Goal: Transaction & Acquisition: Purchase product/service

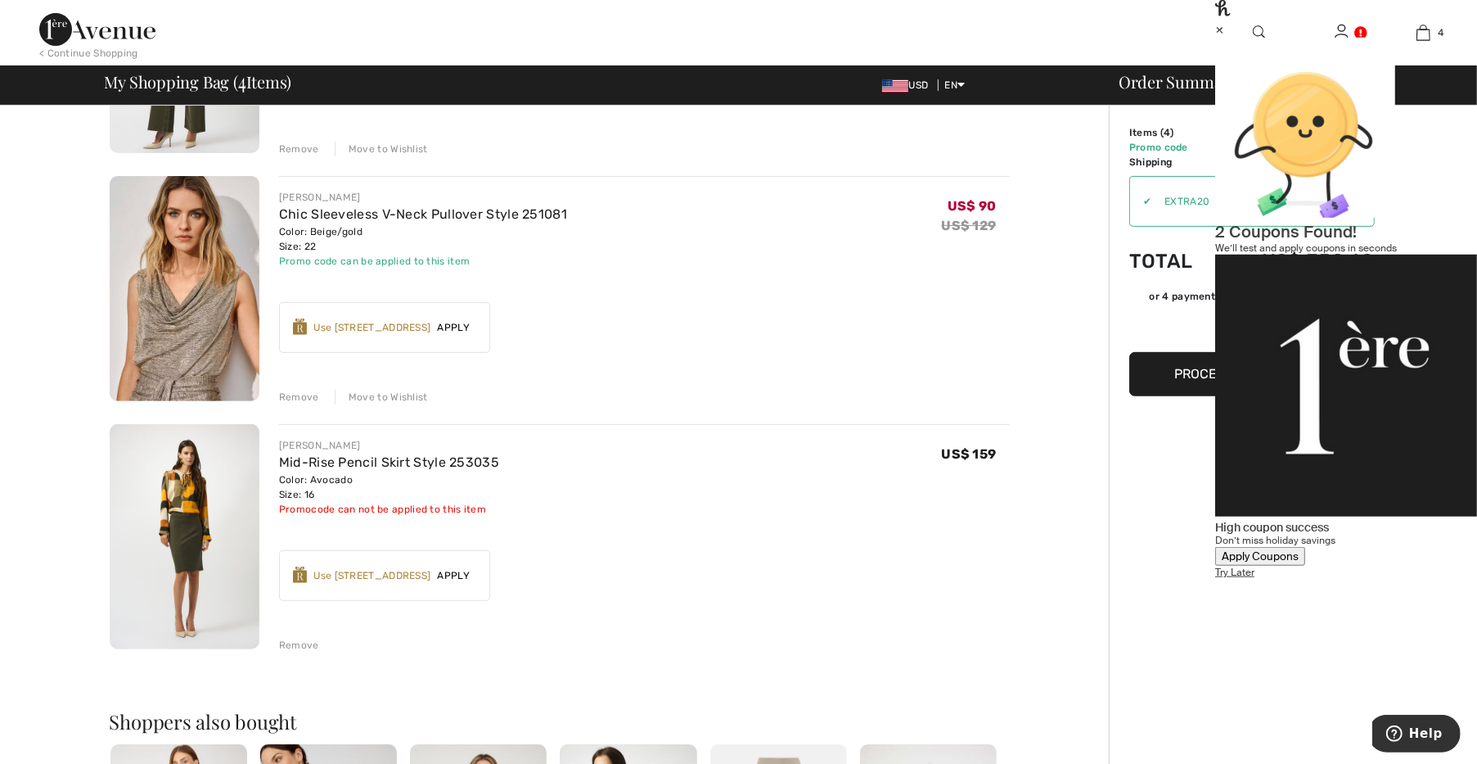
scroll to position [570, 0]
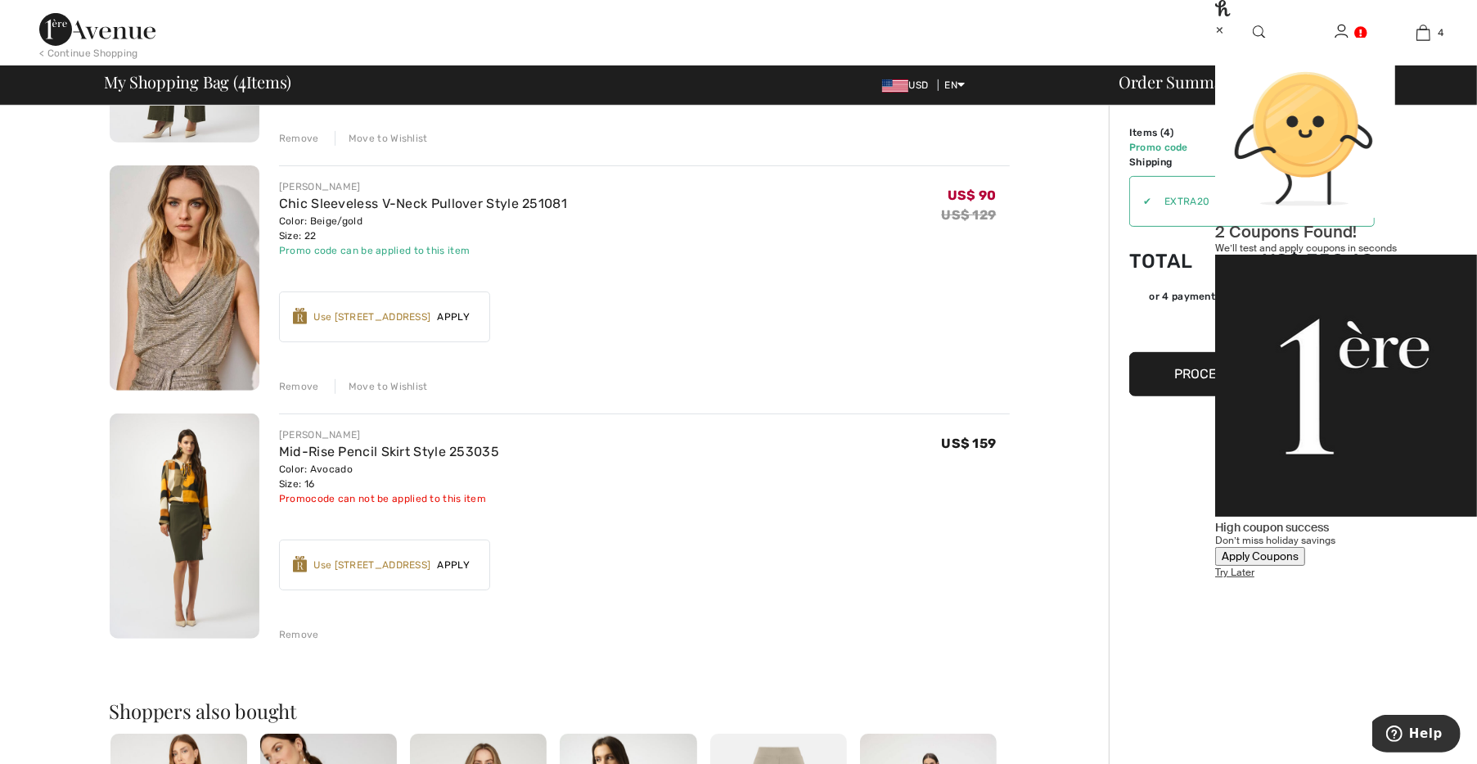
click at [1216, 368] on span "Proceed to Summary" at bounding box center [1248, 374] width 146 height 16
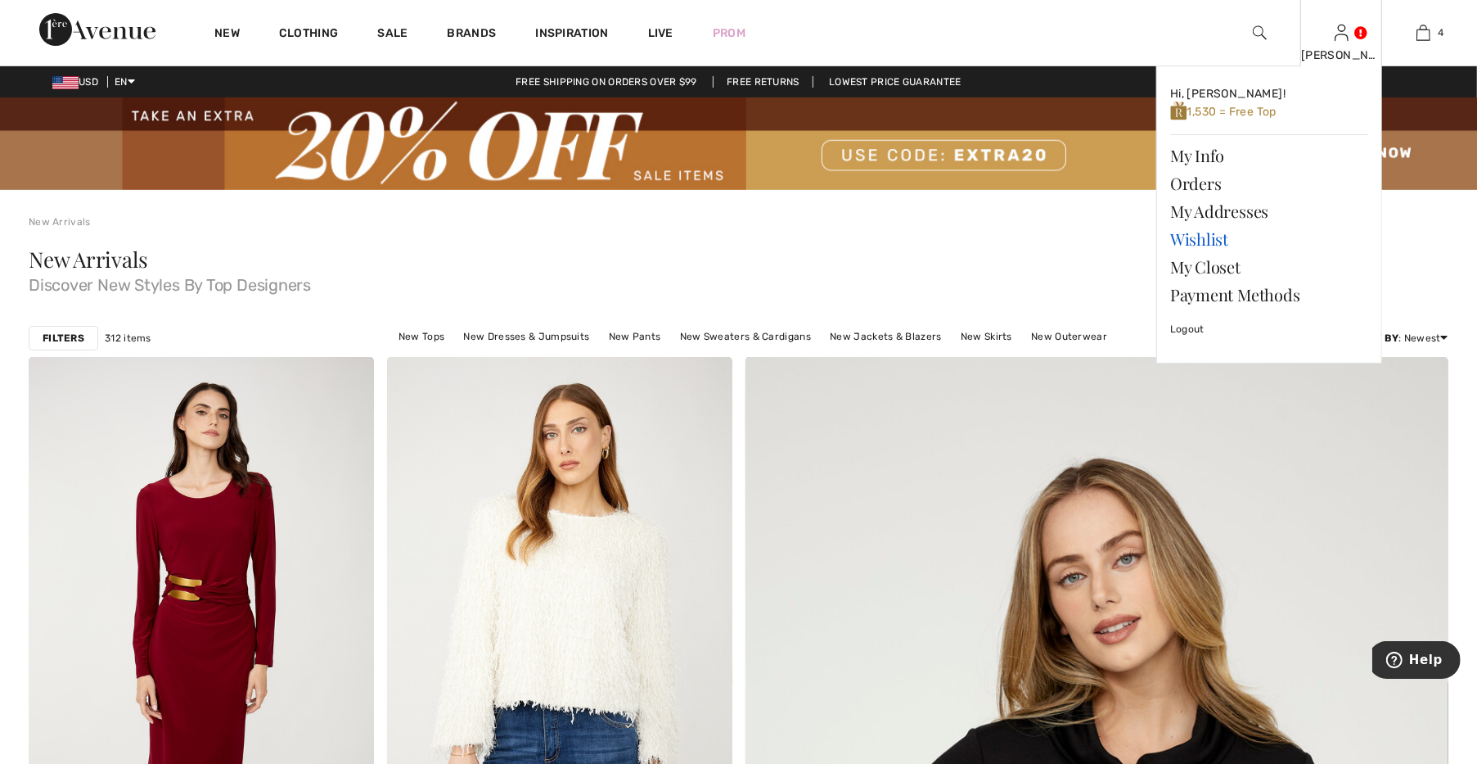
click at [1205, 248] on link "Wishlist" at bounding box center [1269, 239] width 198 height 28
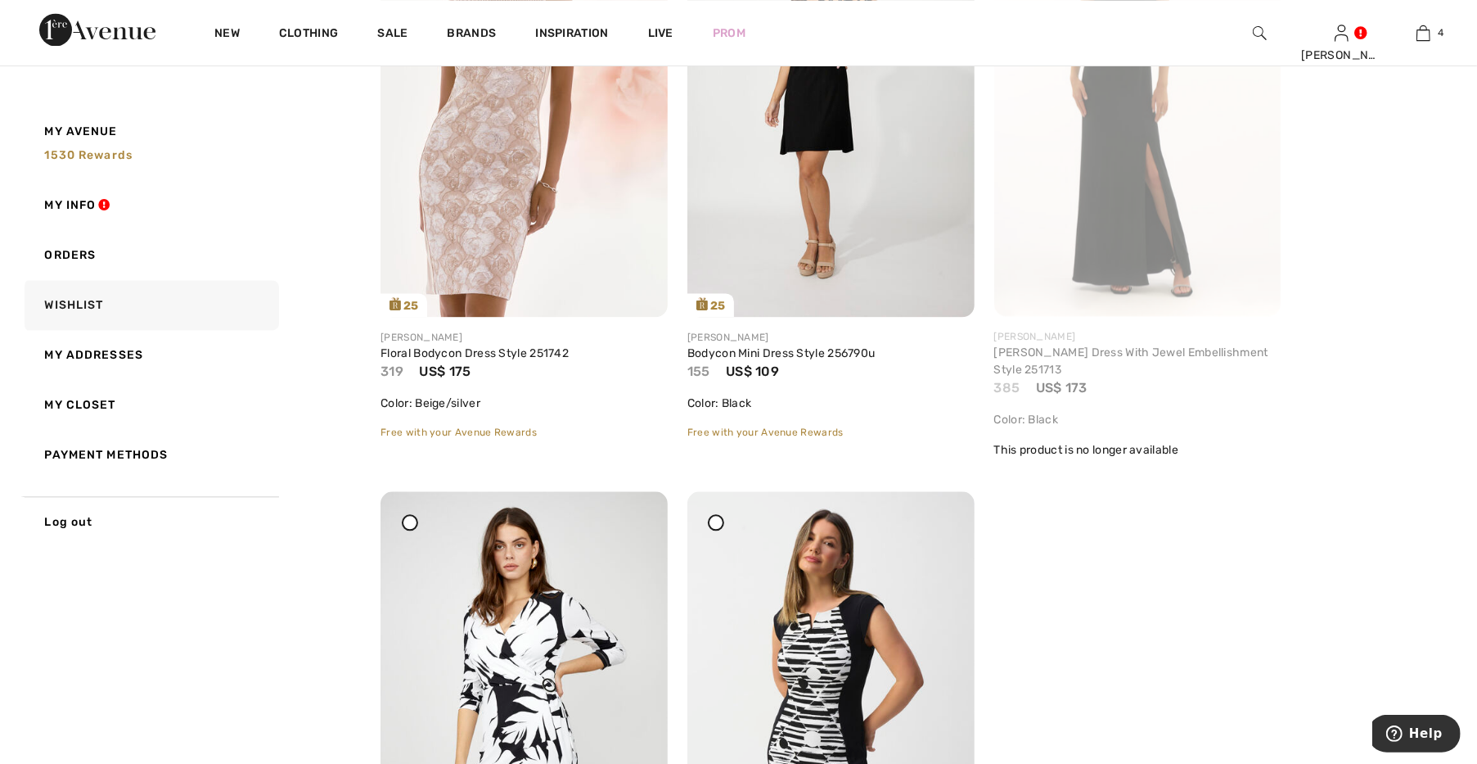
scroll to position [9454, 0]
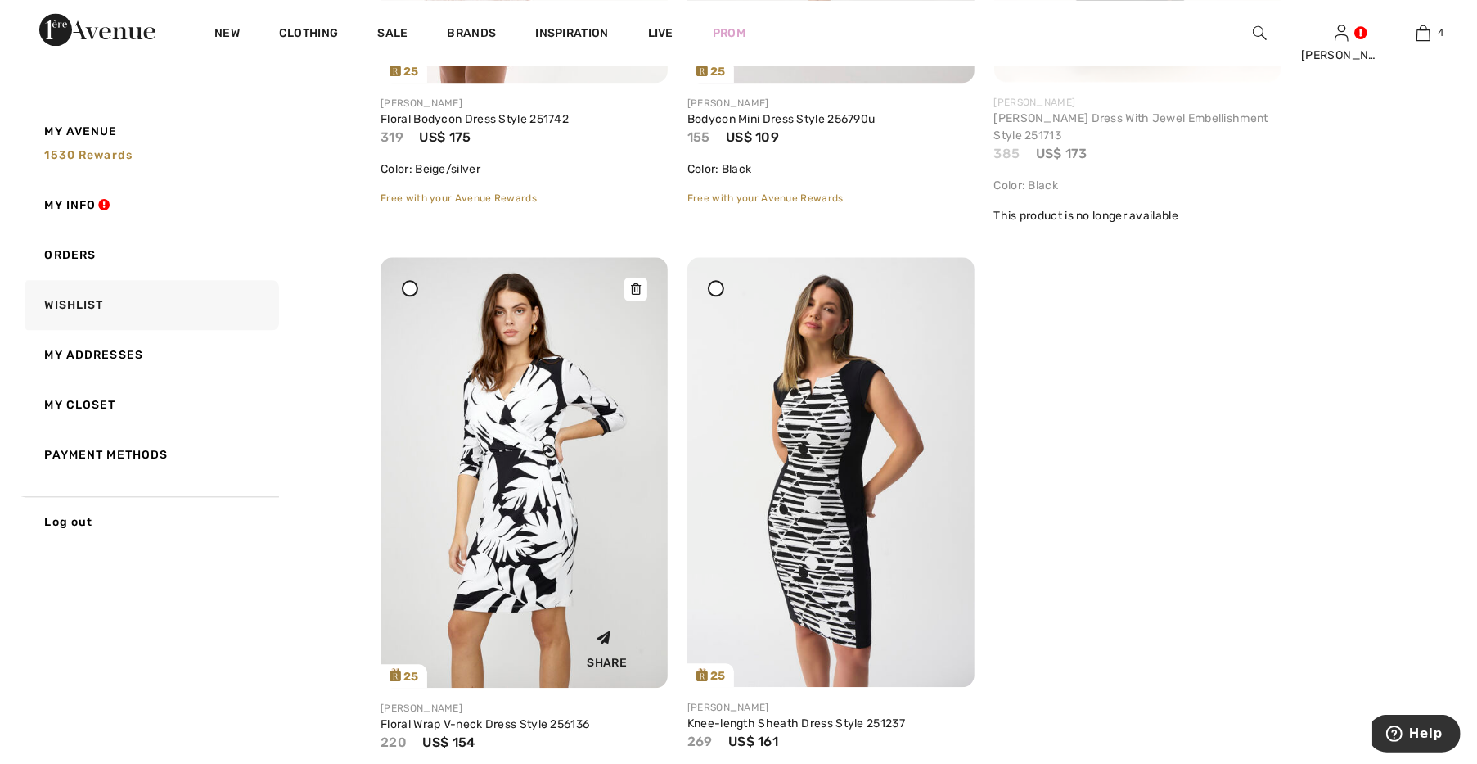
click at [522, 583] on img at bounding box center [524, 472] width 287 height 430
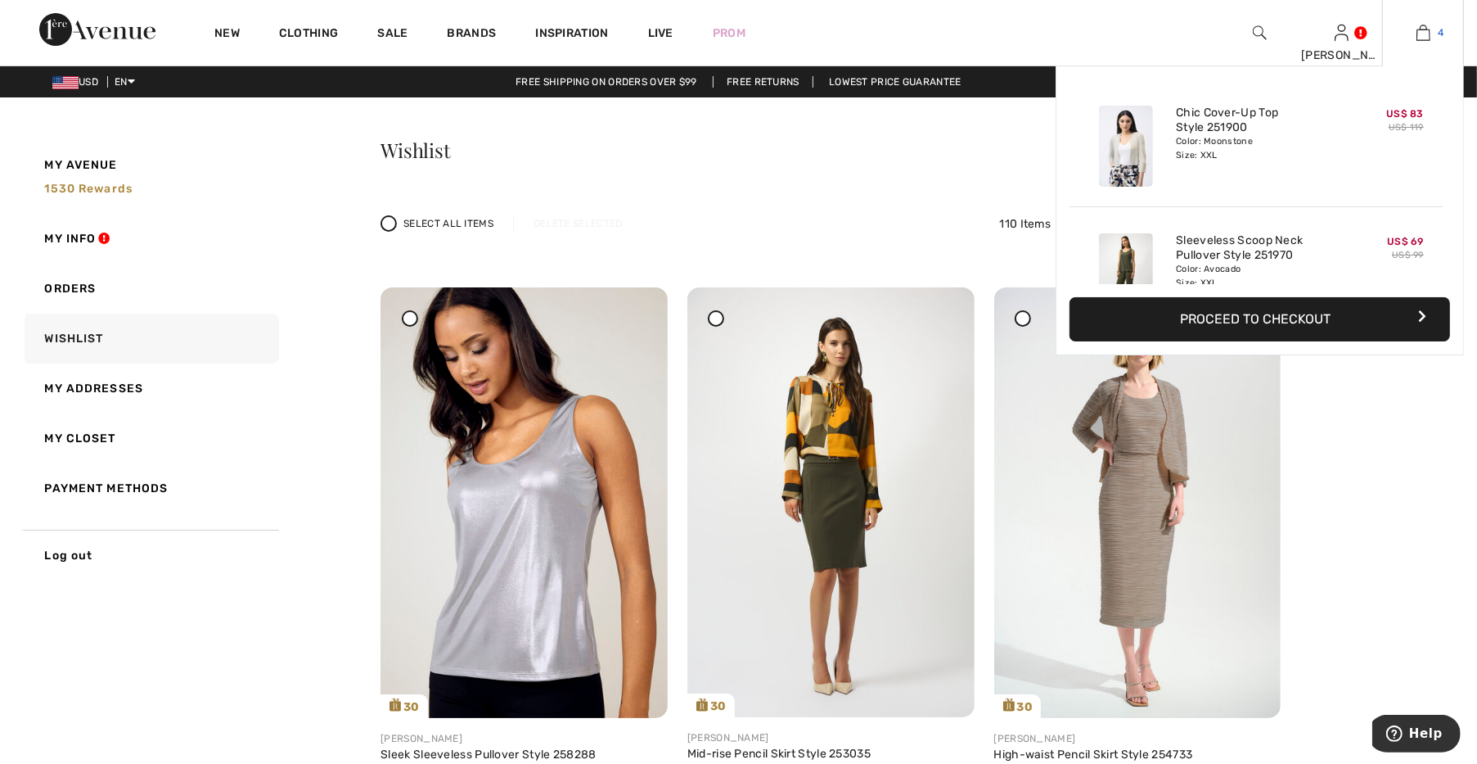
click at [1427, 34] on img at bounding box center [1424, 33] width 14 height 20
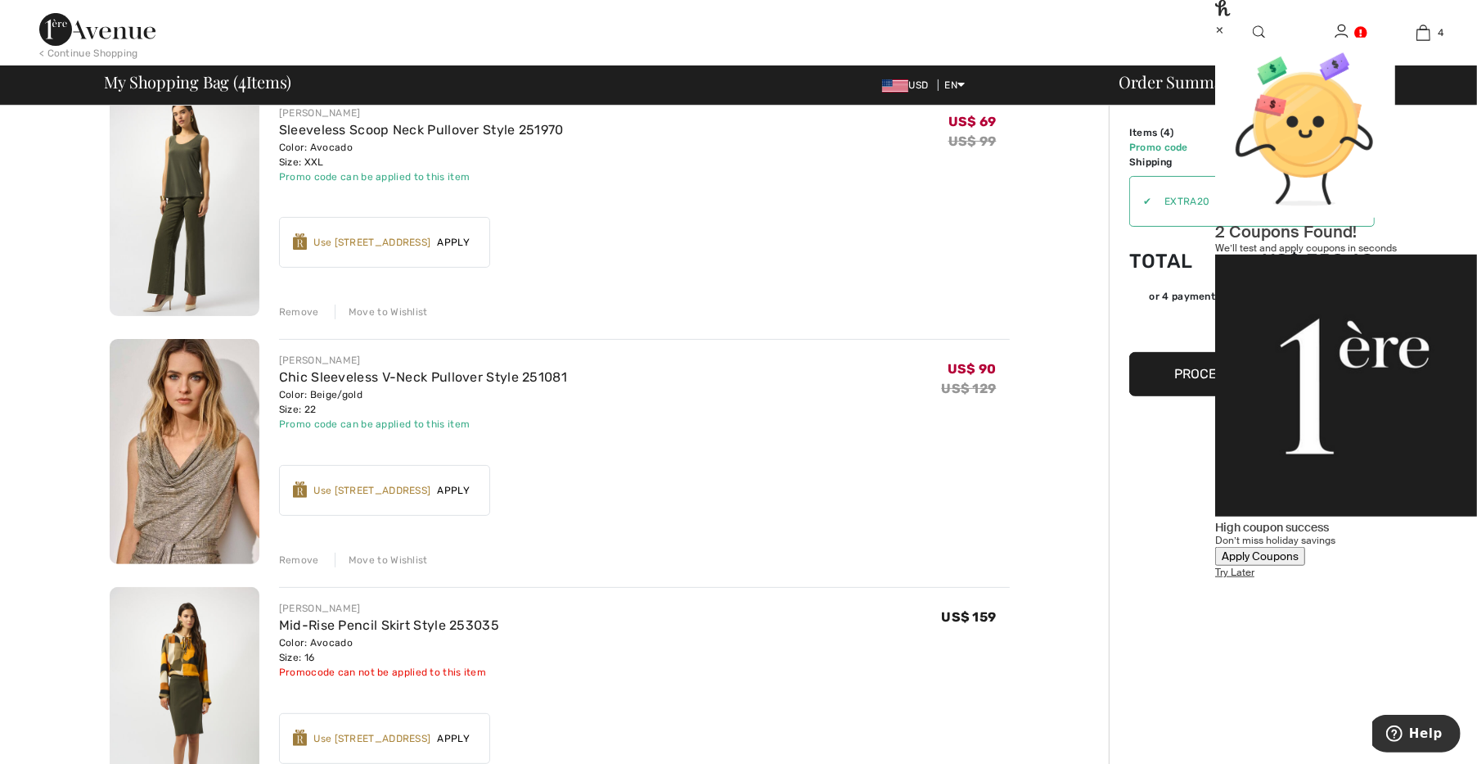
scroll to position [455, 0]
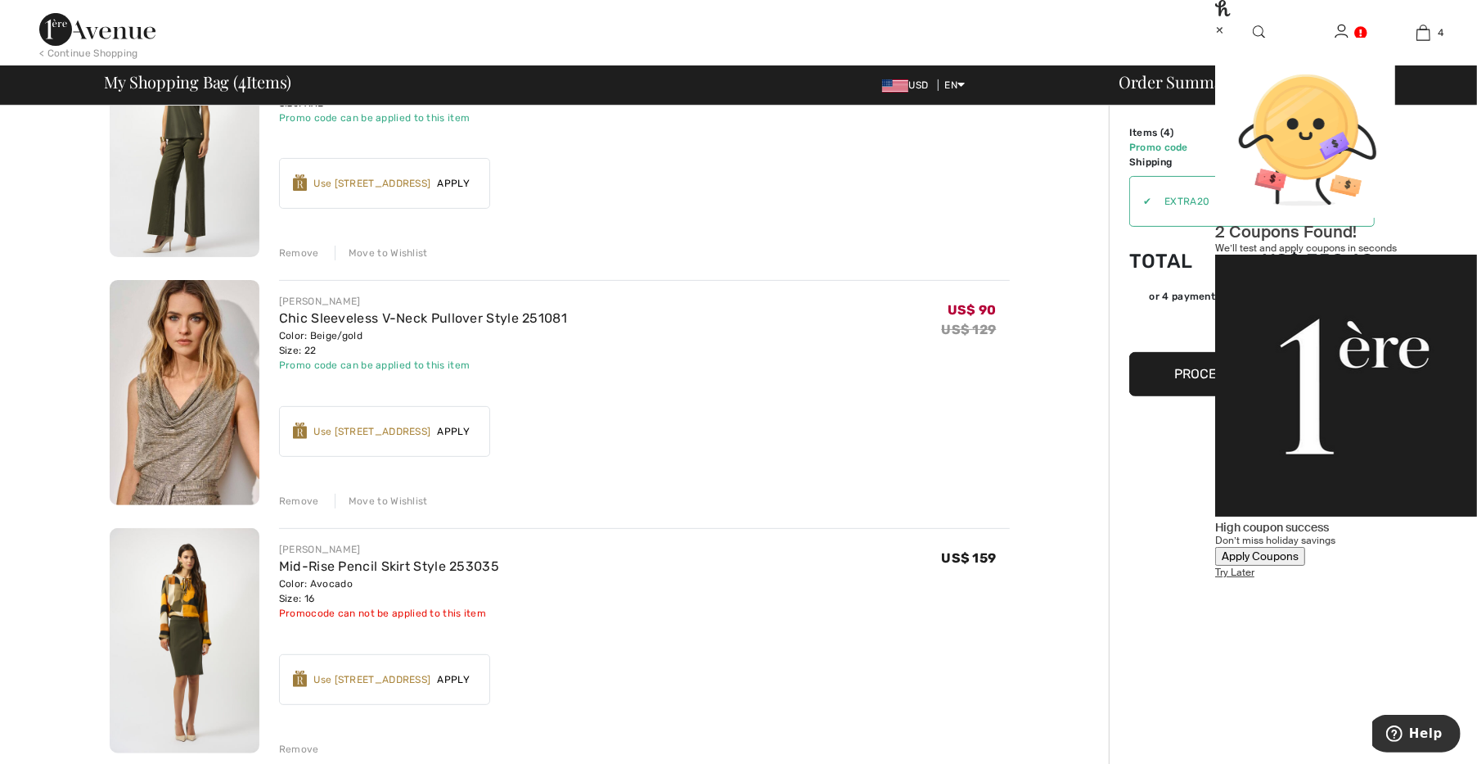
click at [403, 497] on div "Move to Wishlist" at bounding box center [381, 500] width 93 height 15
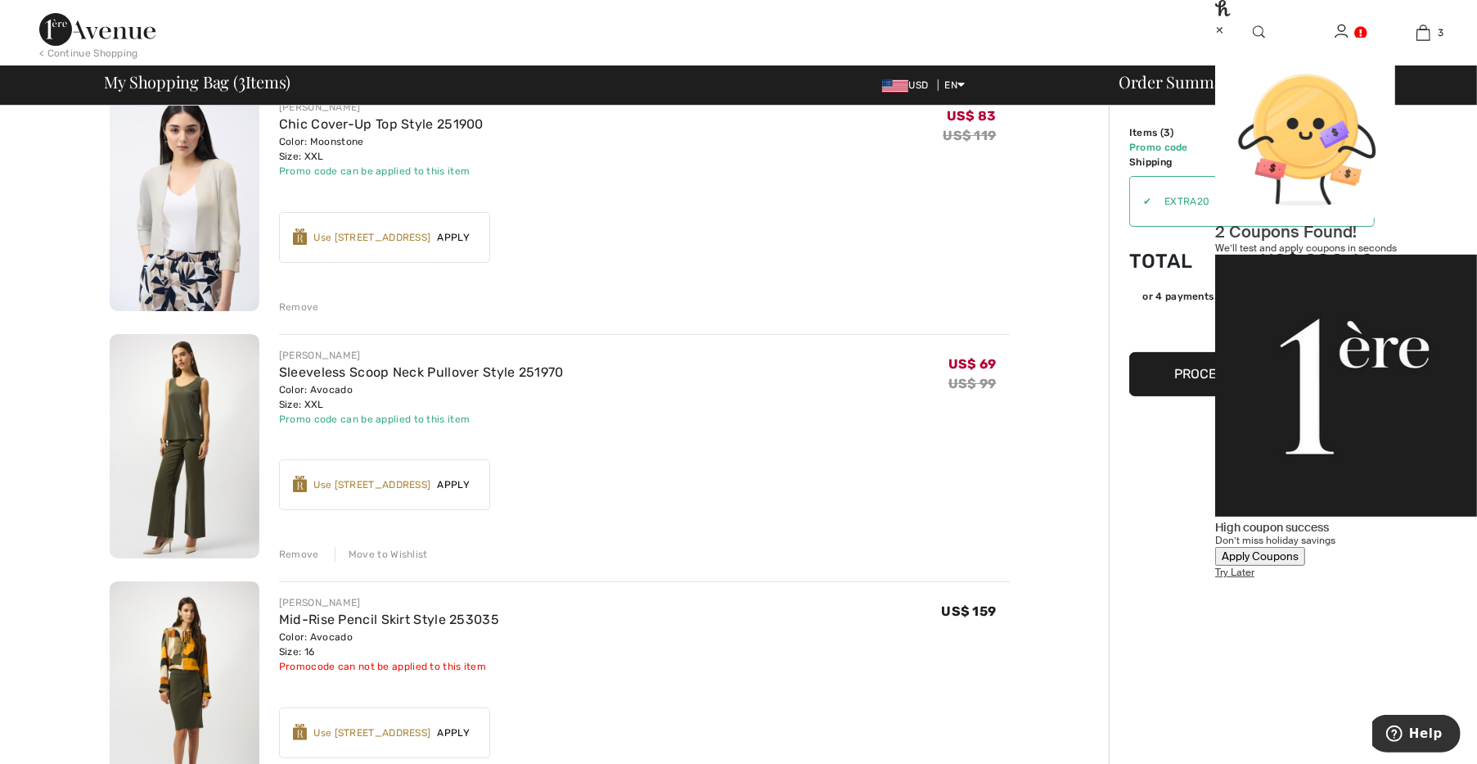
scroll to position [114, 0]
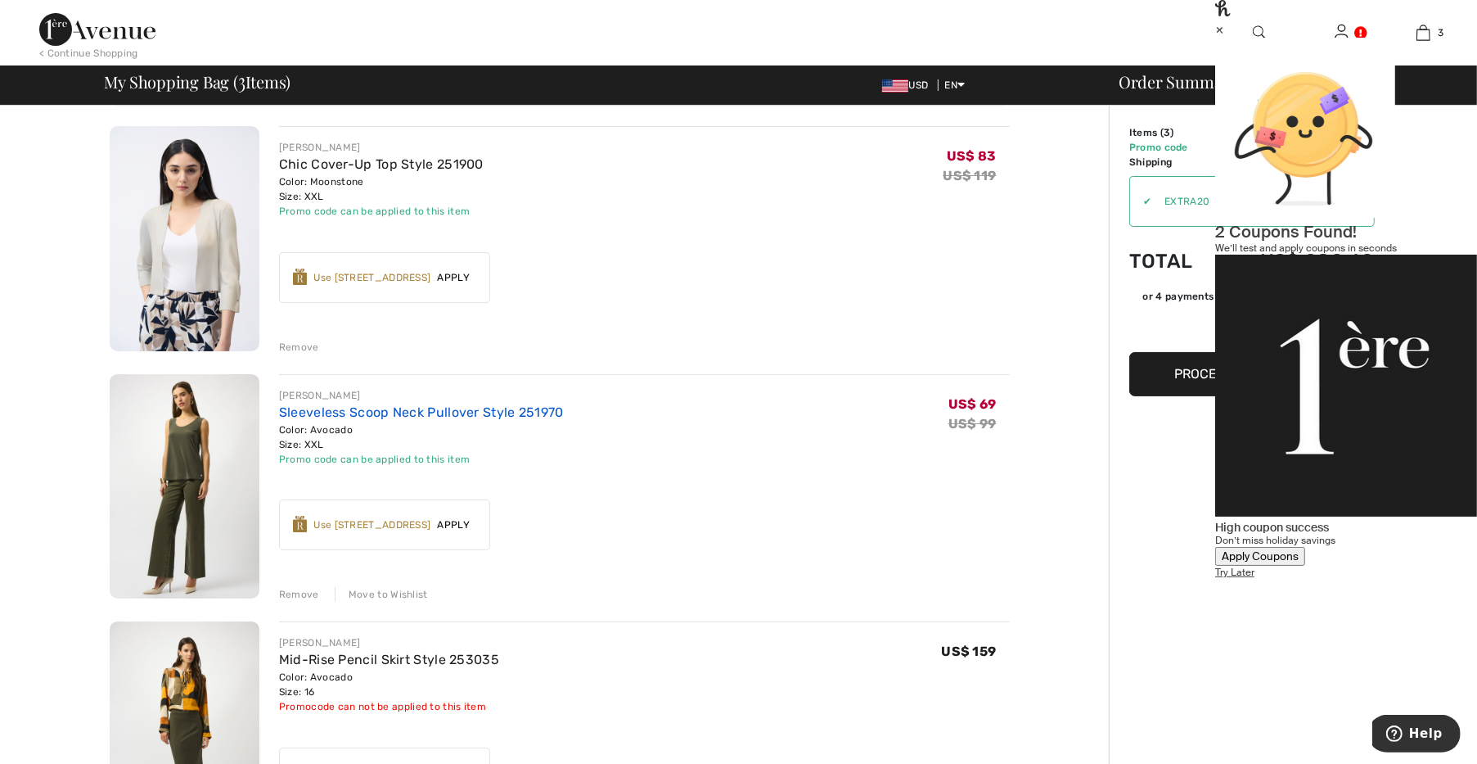
click at [414, 414] on link "Sleeveless Scoop Neck Pullover Style 251970" at bounding box center [421, 412] width 285 height 16
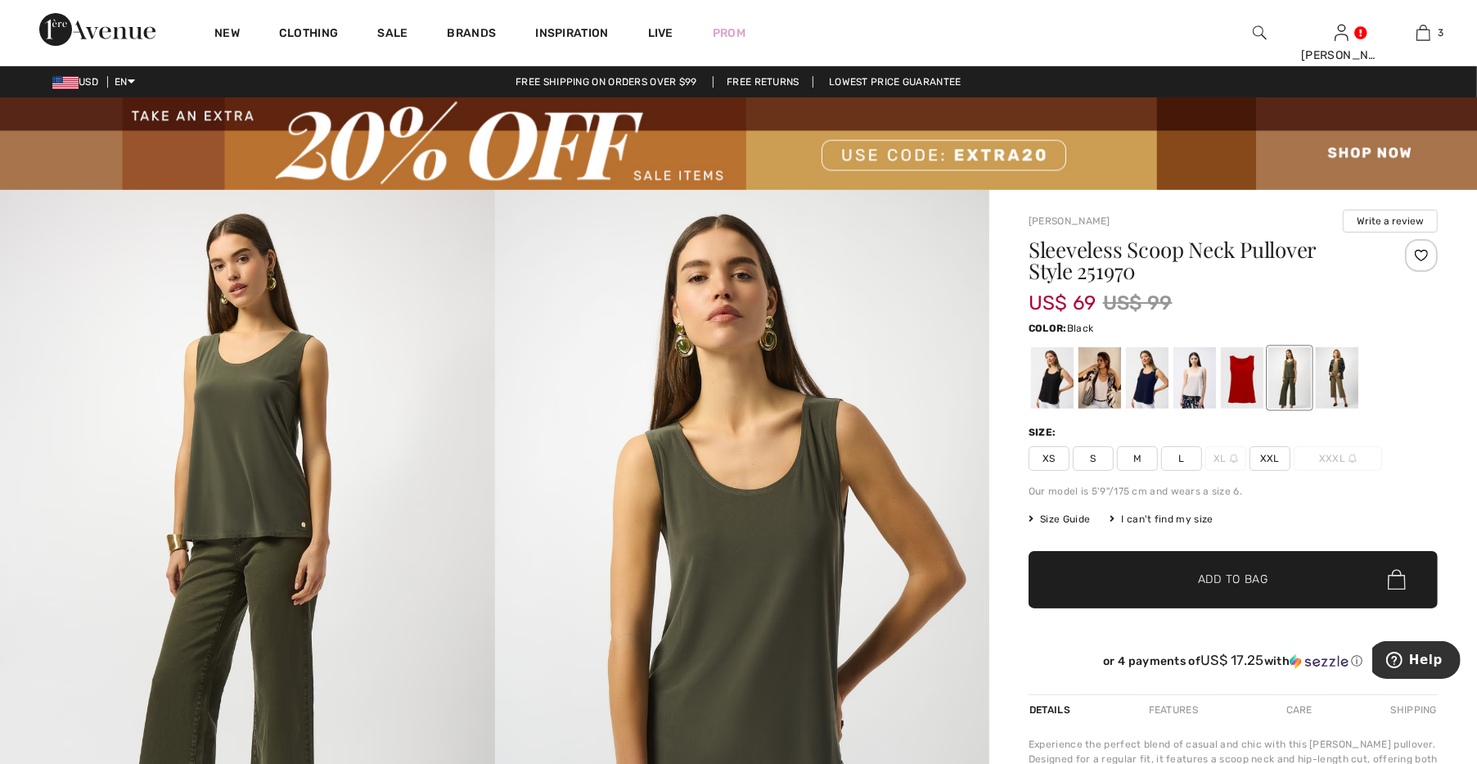
click at [1074, 384] on div at bounding box center [1052, 377] width 43 height 61
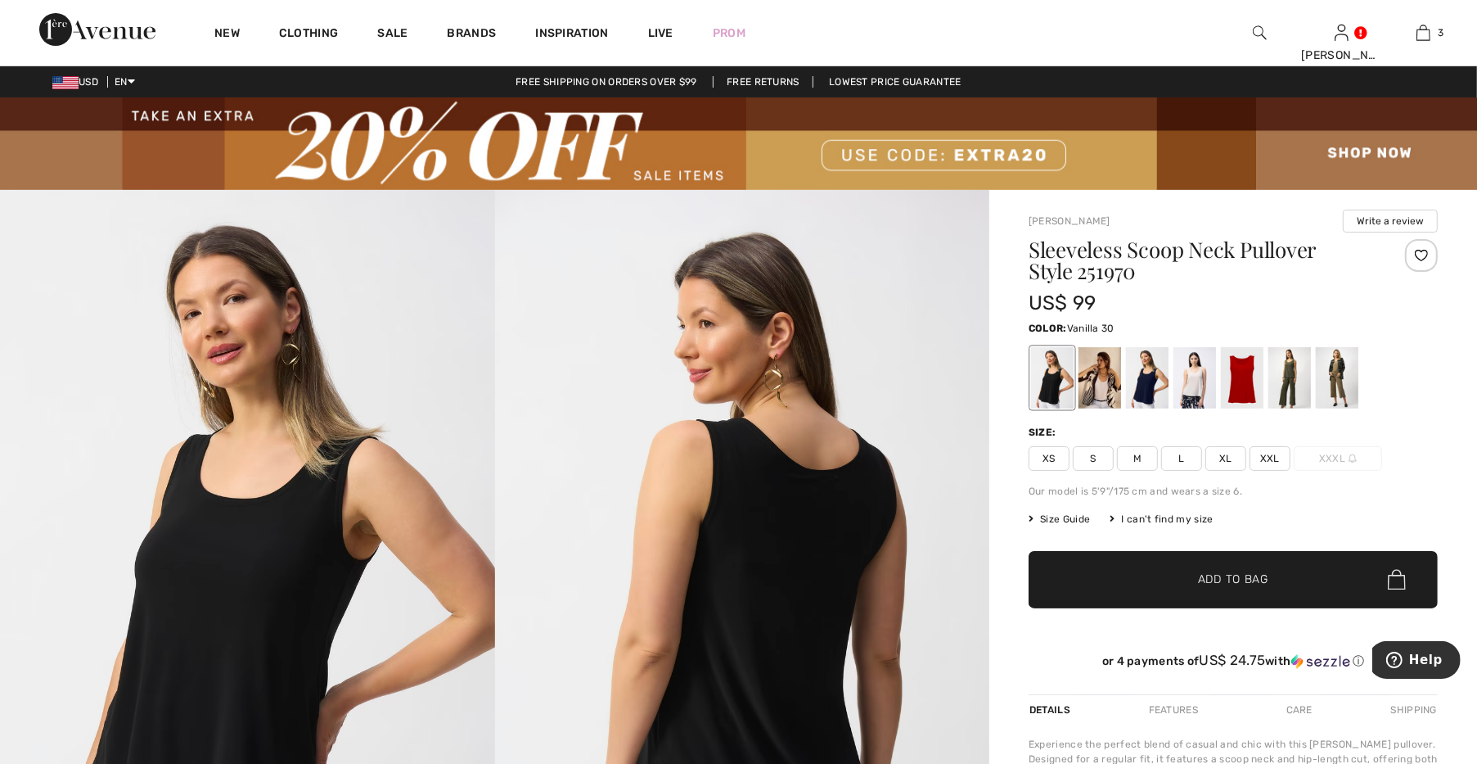
click at [1094, 384] on div at bounding box center [1100, 377] width 43 height 61
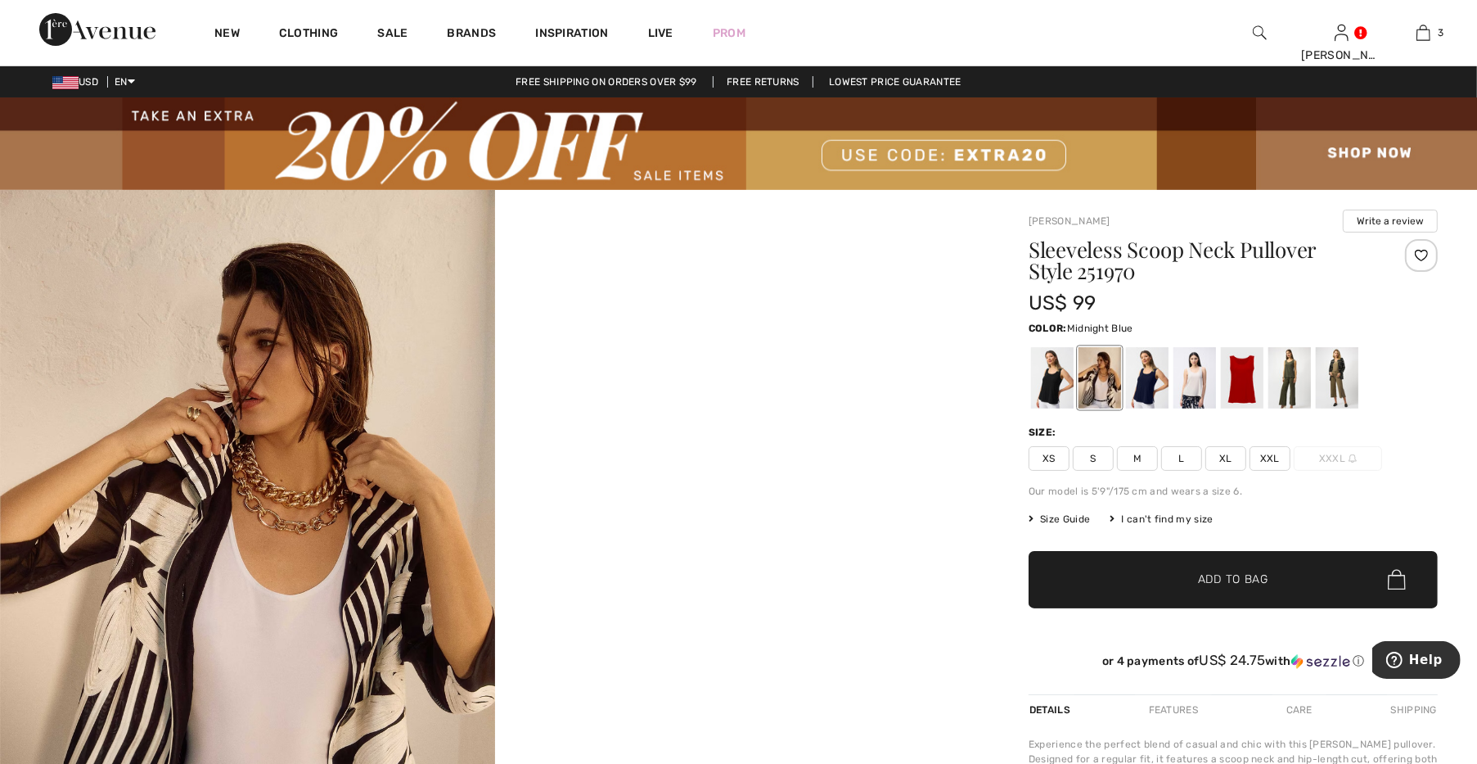
click at [1138, 383] on div at bounding box center [1147, 377] width 43 height 61
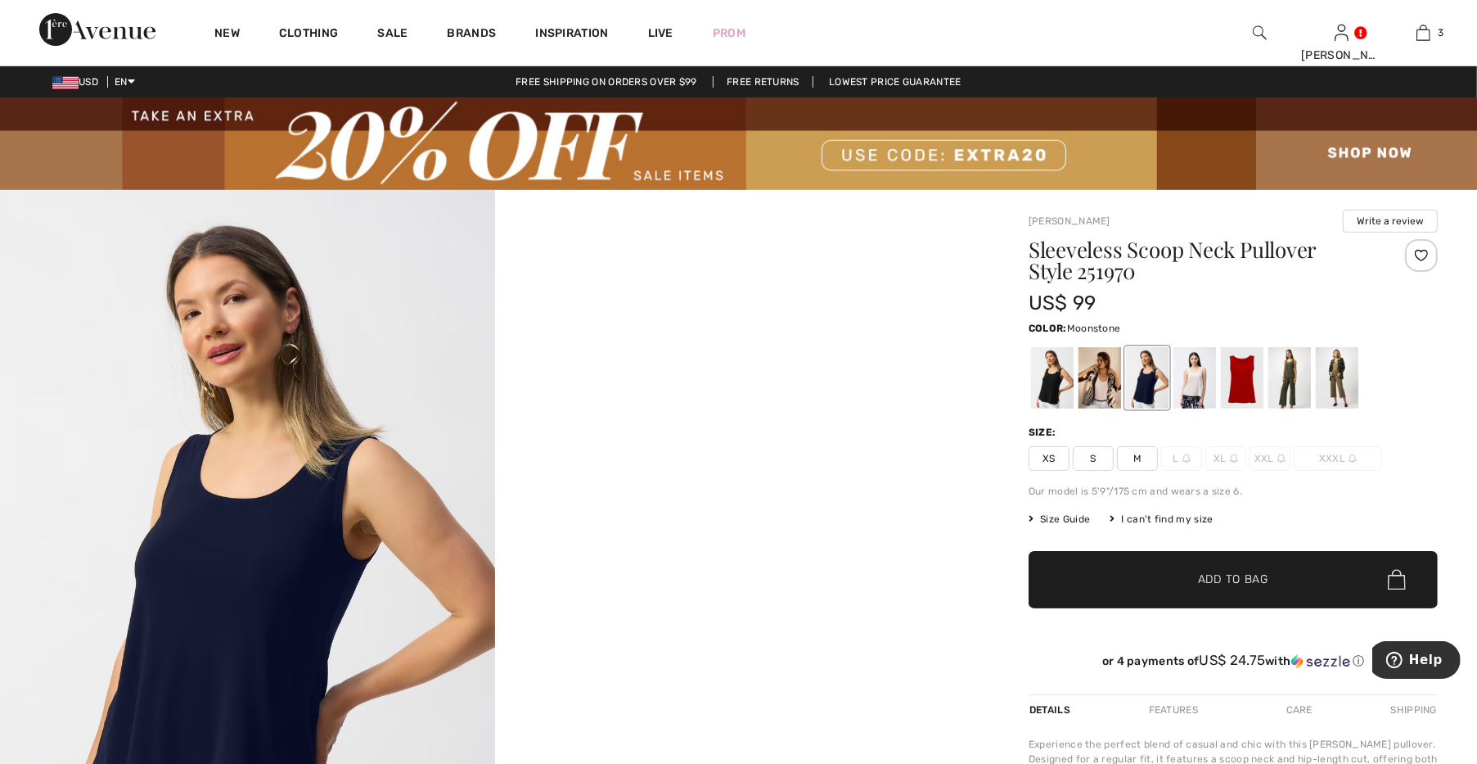
click at [1185, 381] on div at bounding box center [1195, 377] width 43 height 61
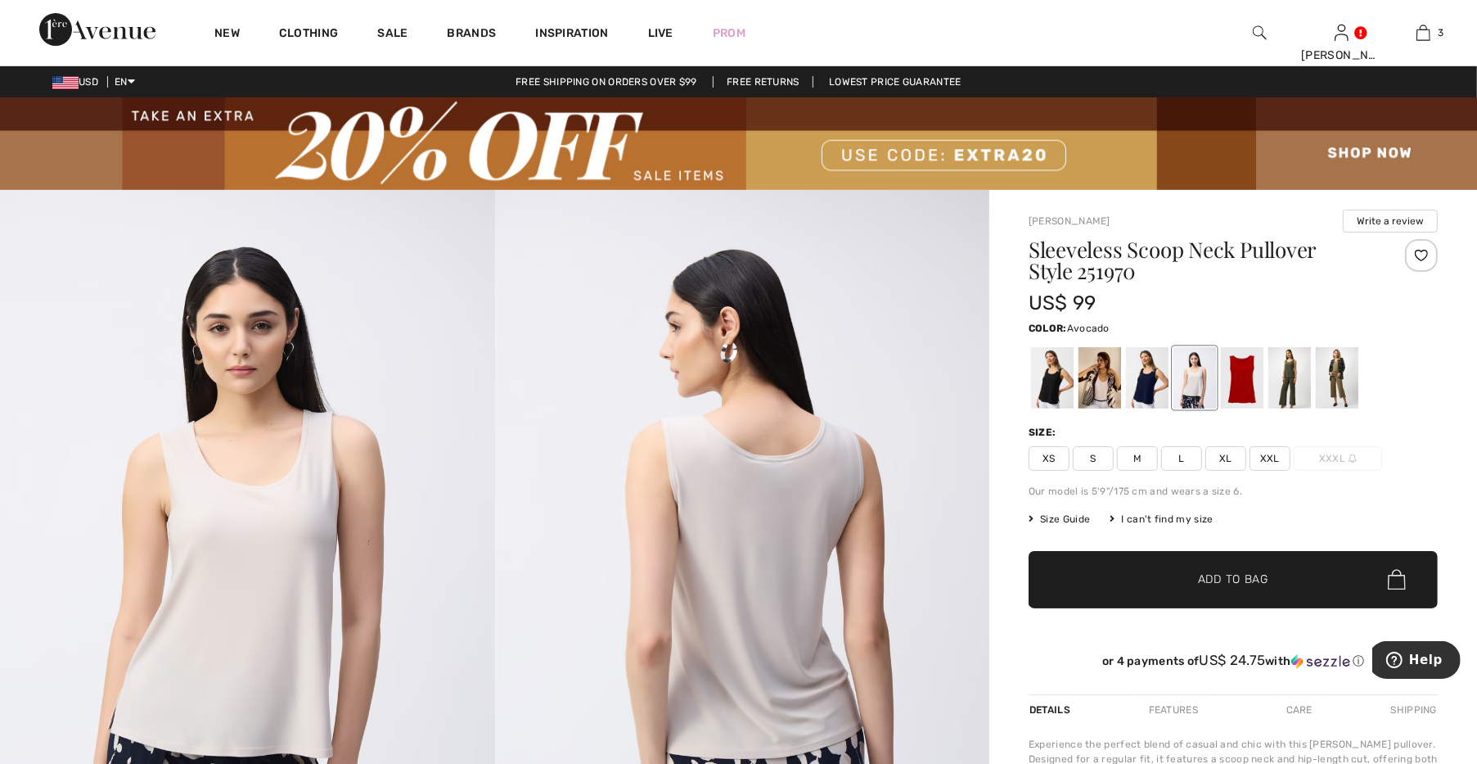
click at [1282, 379] on div at bounding box center [1289, 377] width 43 height 61
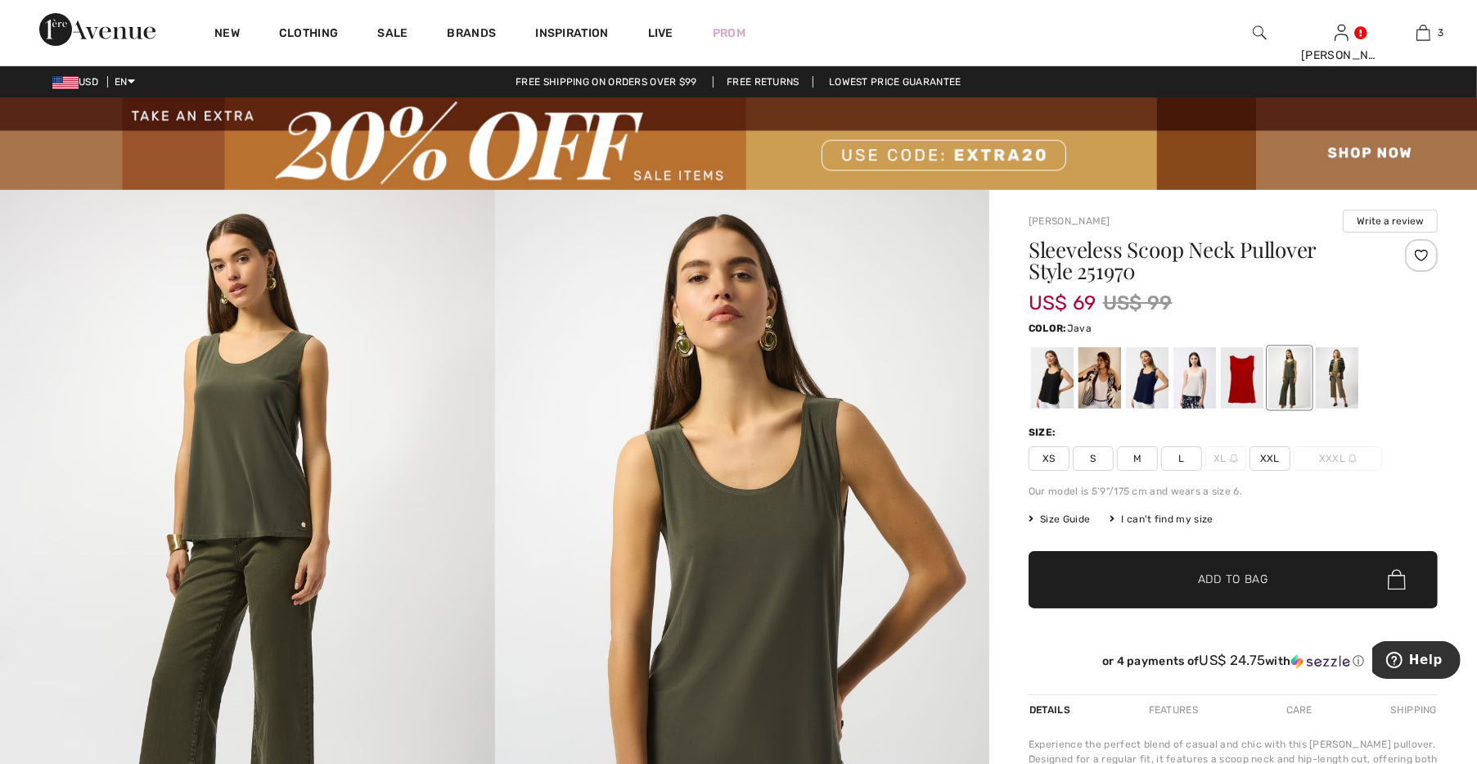
click at [1343, 376] on div at bounding box center [1337, 377] width 43 height 61
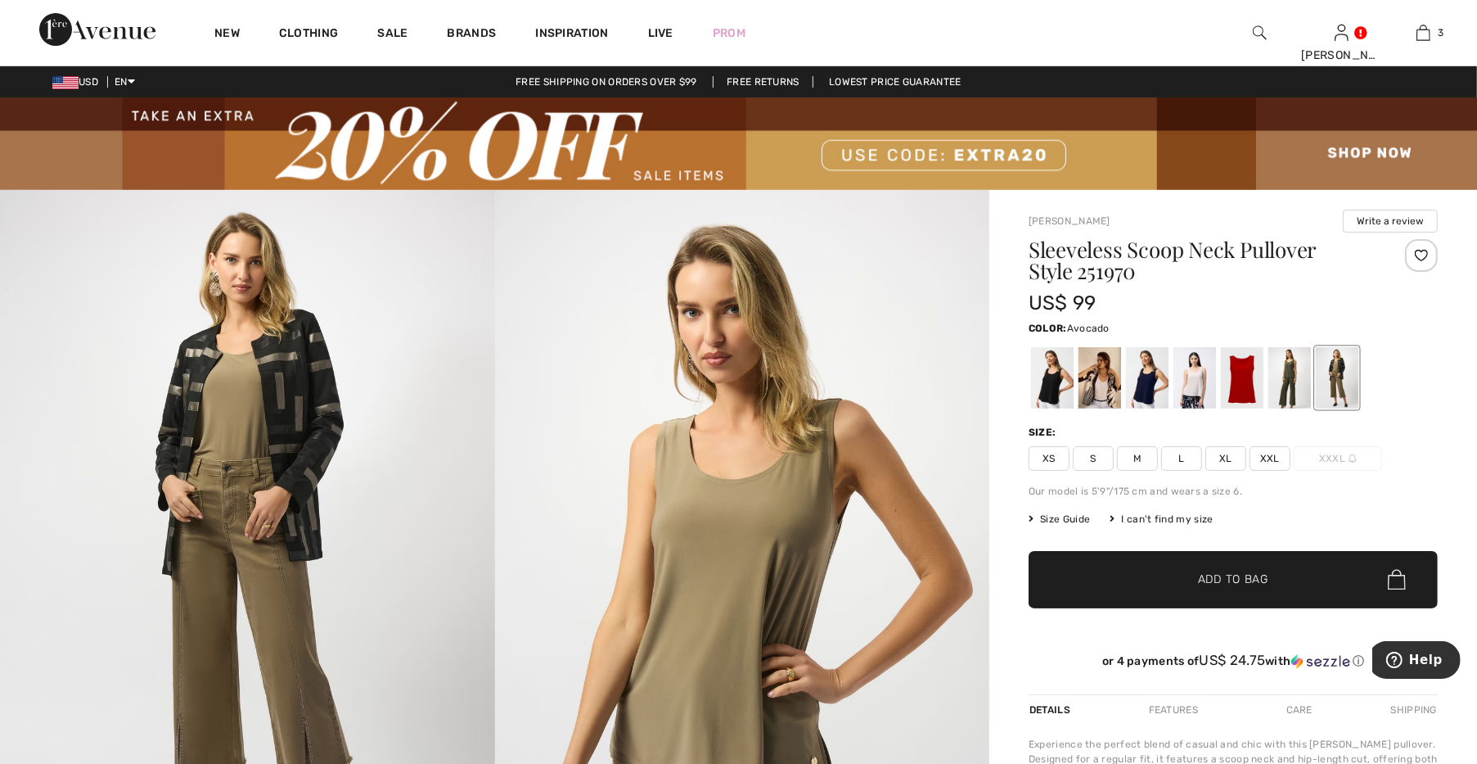
click at [1279, 363] on div at bounding box center [1289, 377] width 43 height 61
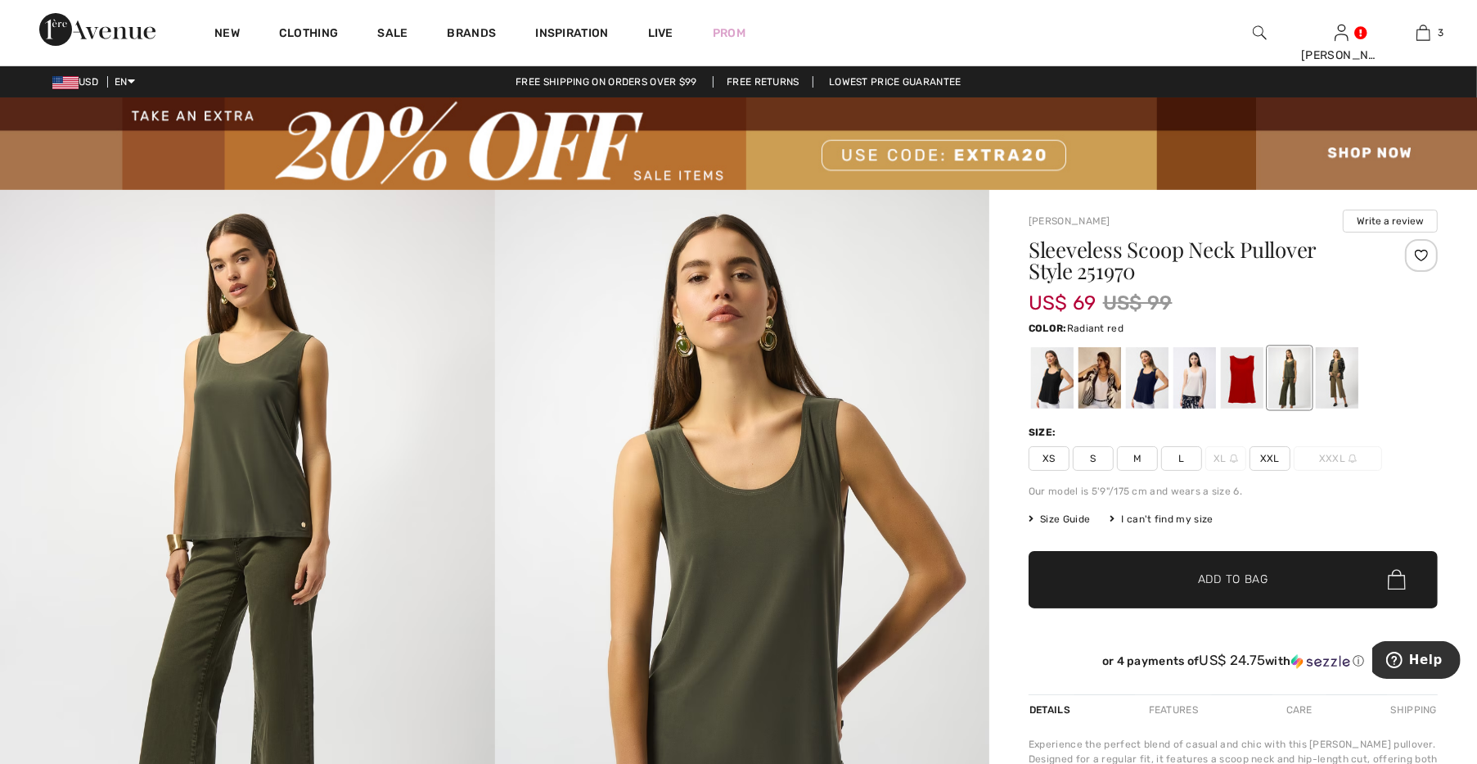
click at [1250, 388] on div at bounding box center [1242, 377] width 43 height 61
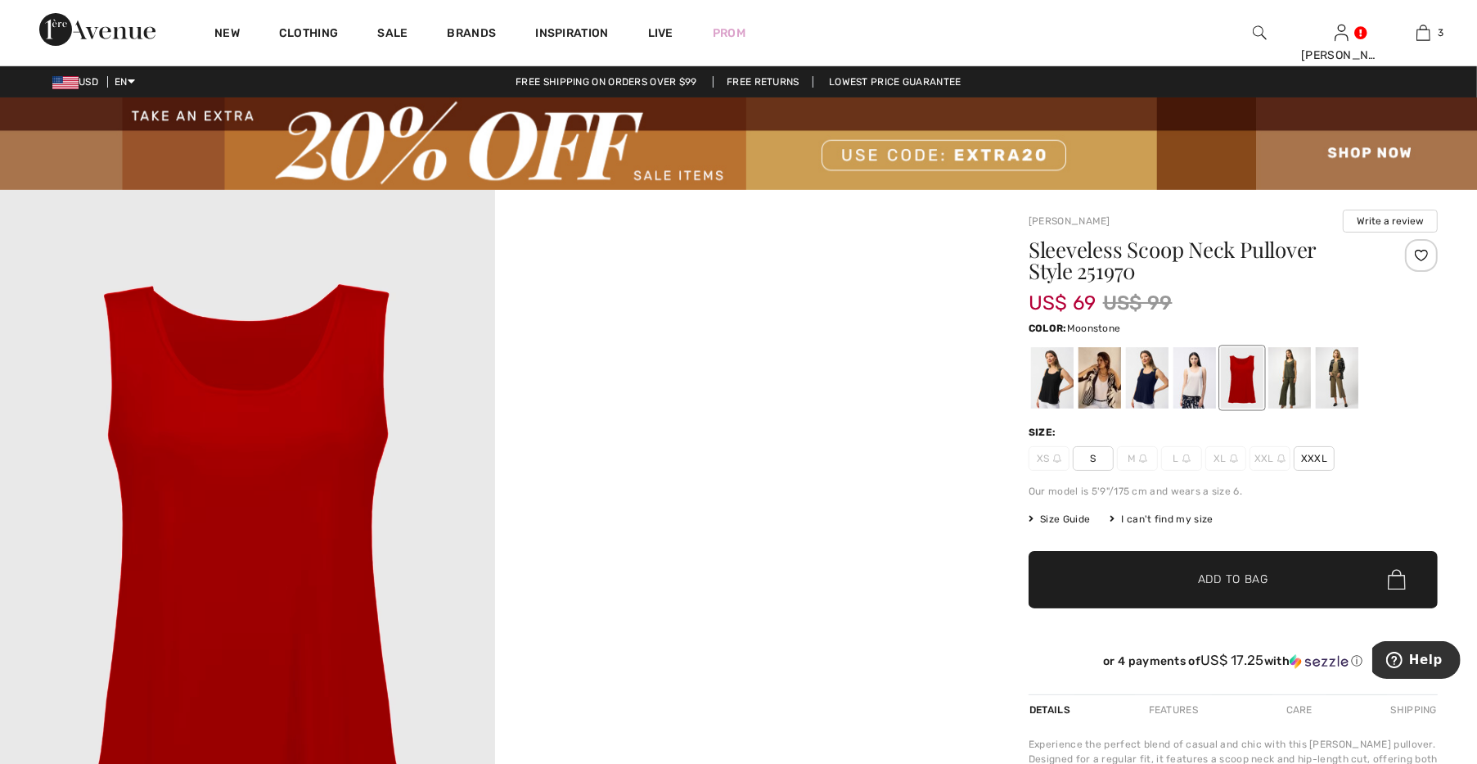
click at [1197, 381] on div at bounding box center [1195, 377] width 43 height 61
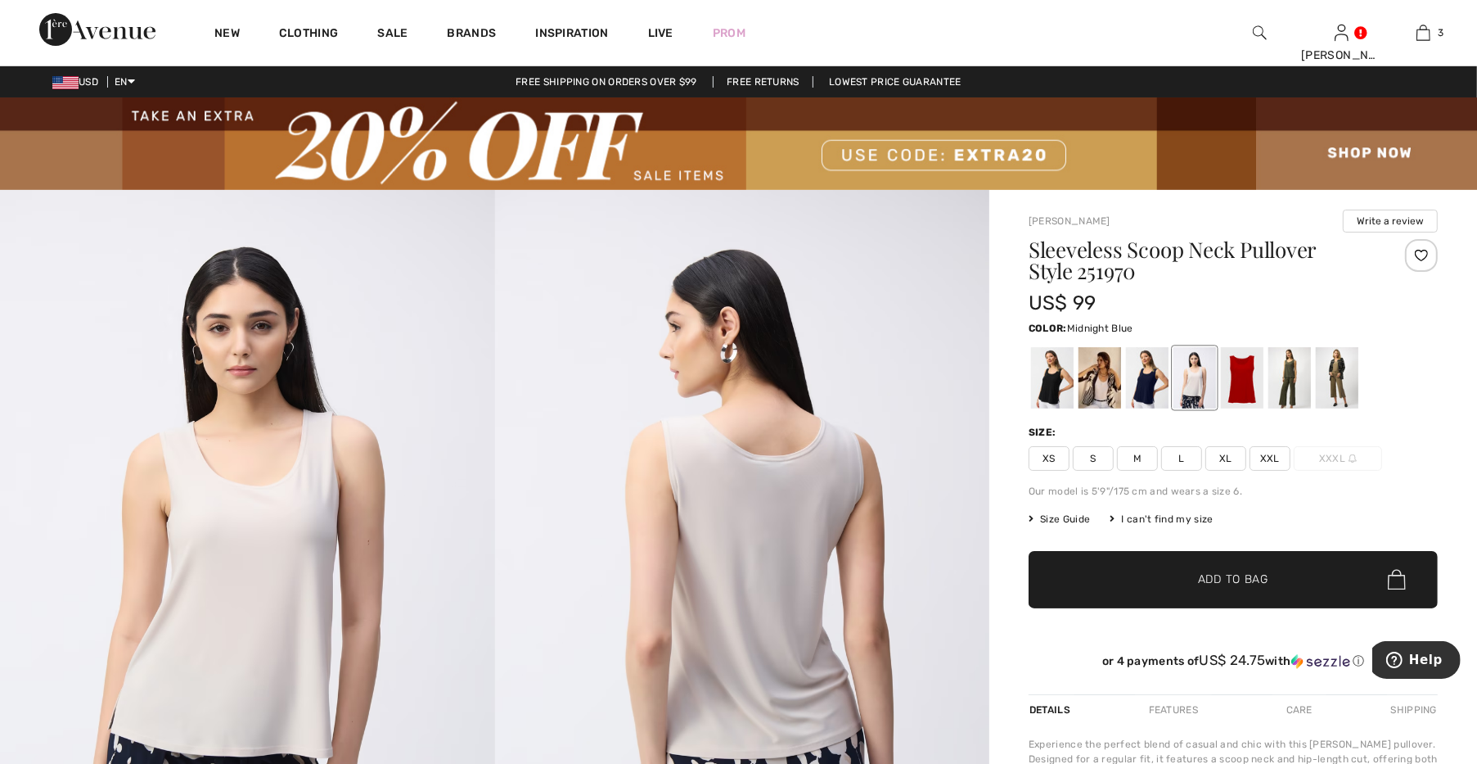
click at [1157, 381] on div at bounding box center [1147, 377] width 43 height 61
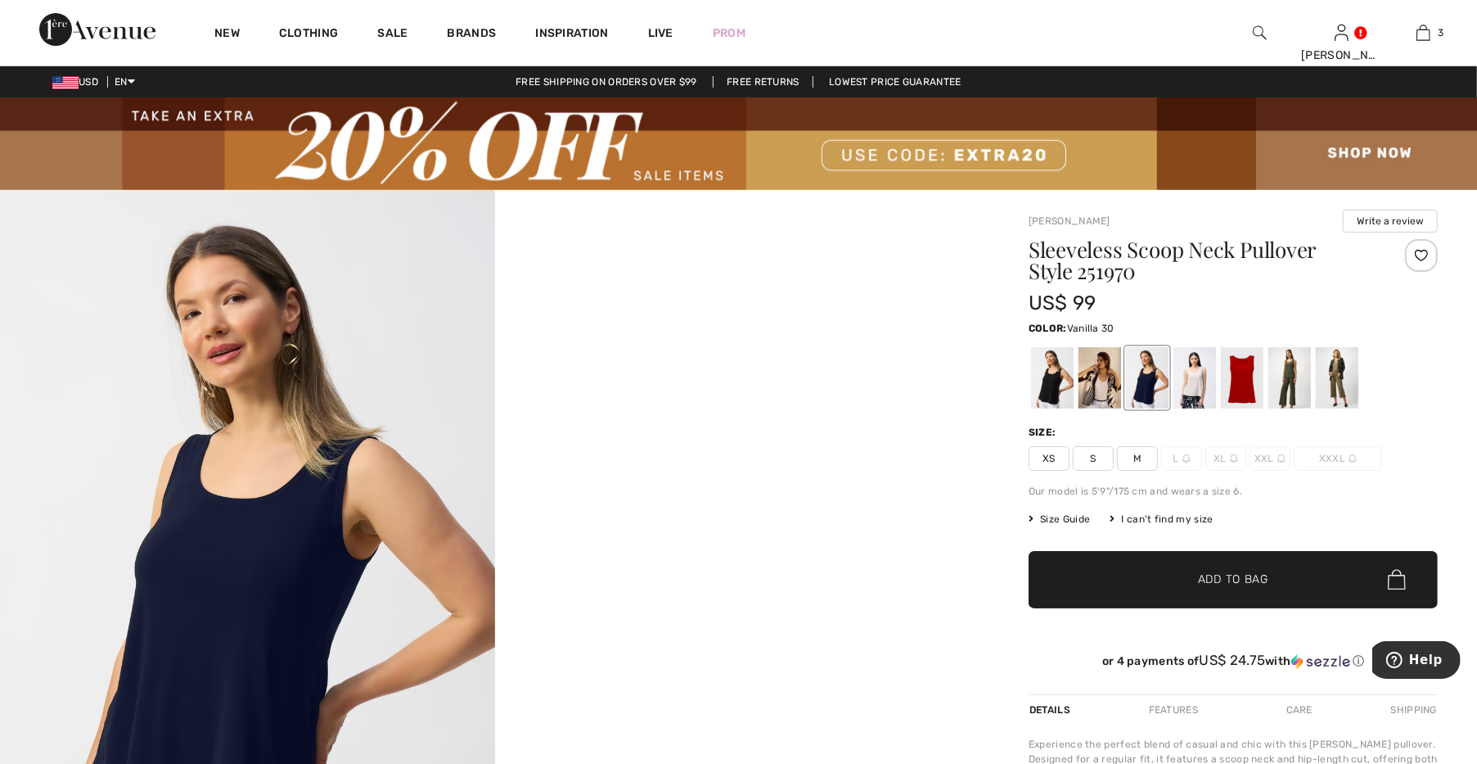
click at [1107, 378] on div at bounding box center [1100, 377] width 43 height 61
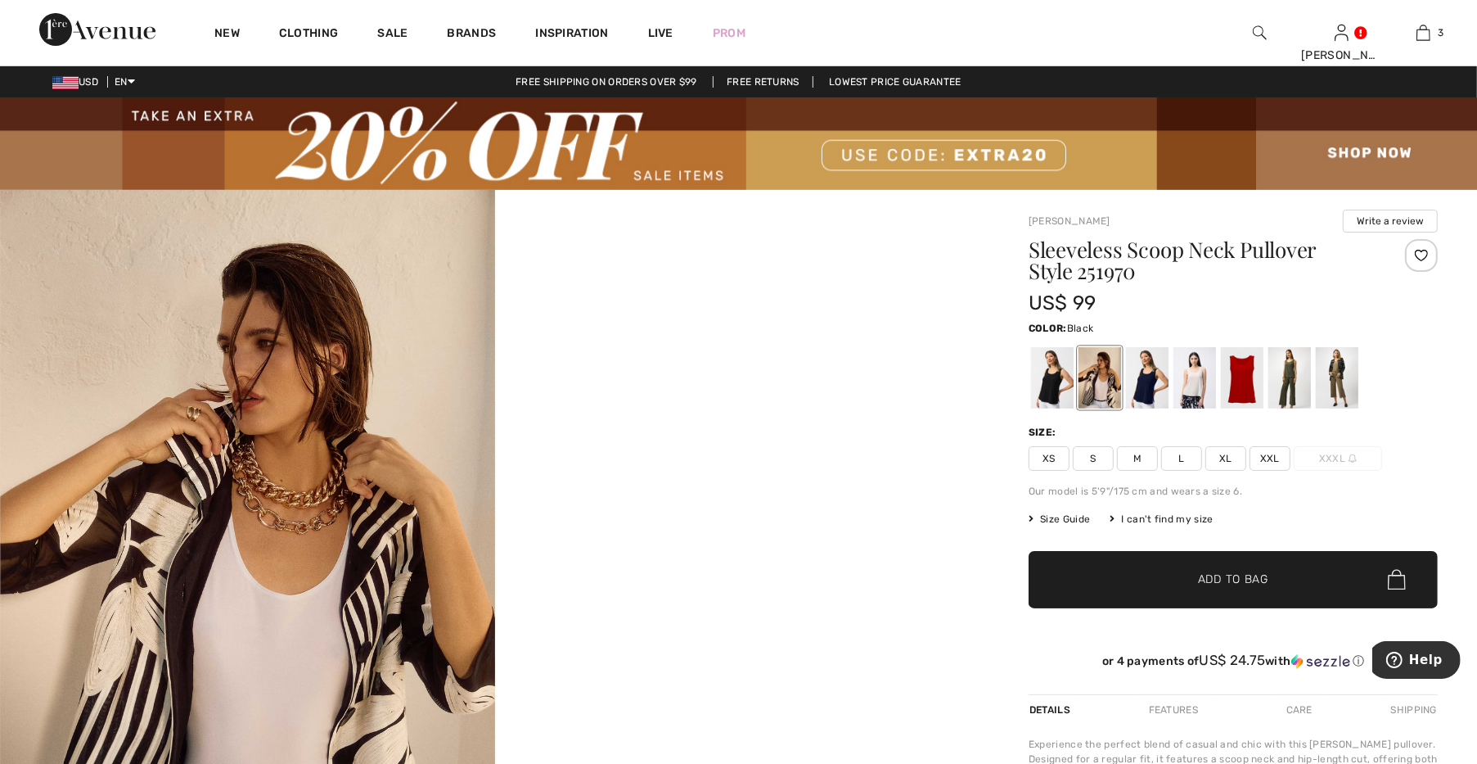
click at [1044, 378] on div at bounding box center [1052, 377] width 43 height 61
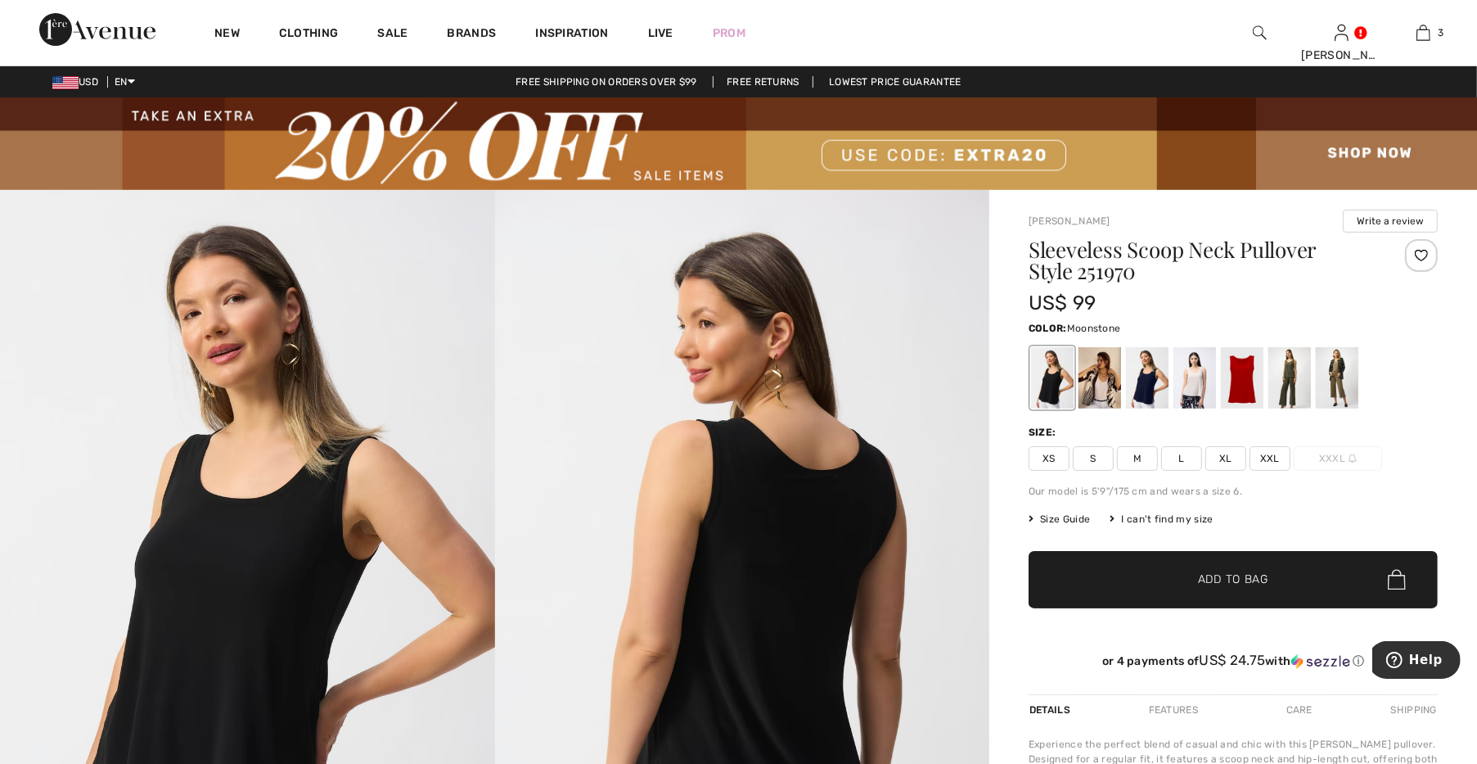
click at [1187, 384] on div at bounding box center [1195, 377] width 43 height 61
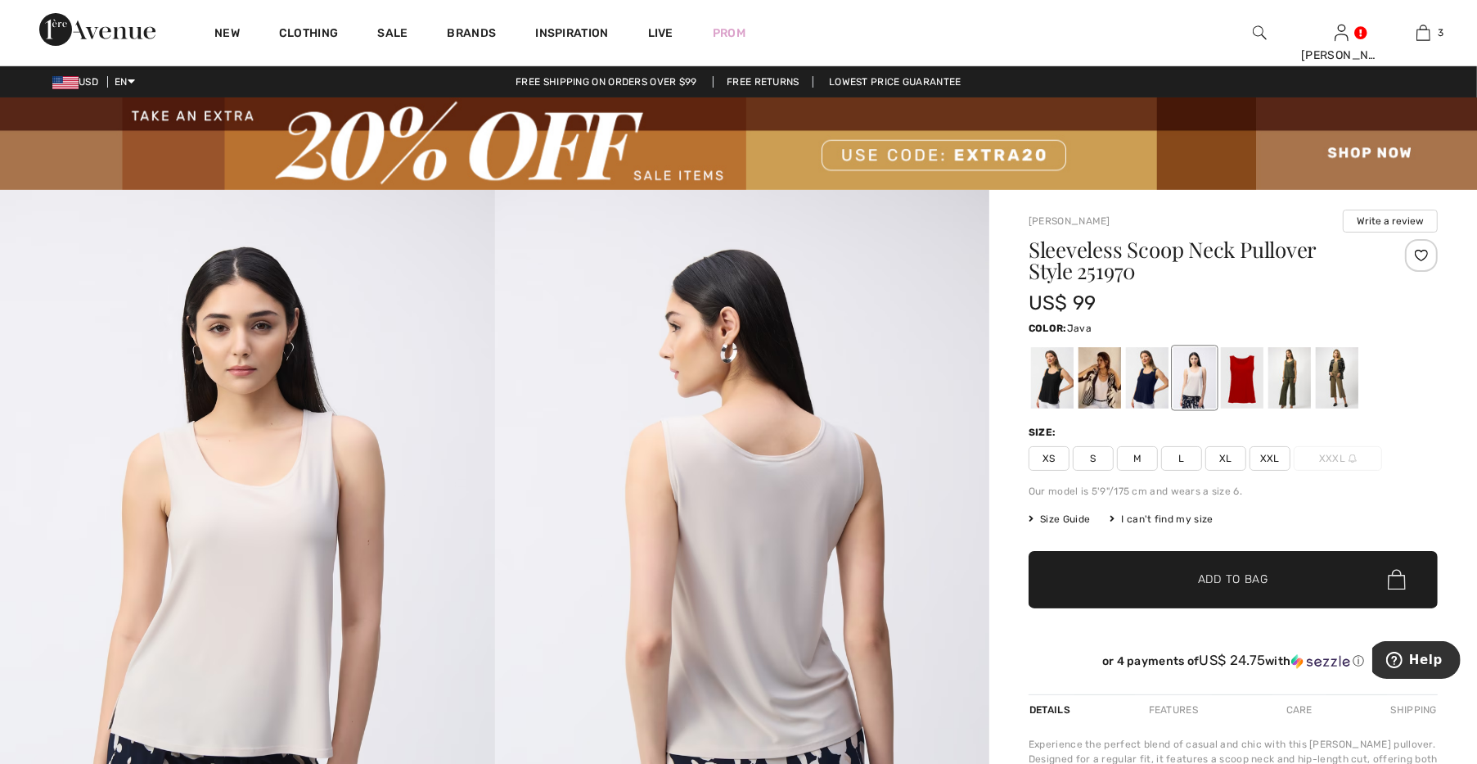
click at [1327, 399] on div at bounding box center [1337, 377] width 43 height 61
